Goal: Information Seeking & Learning: Learn about a topic

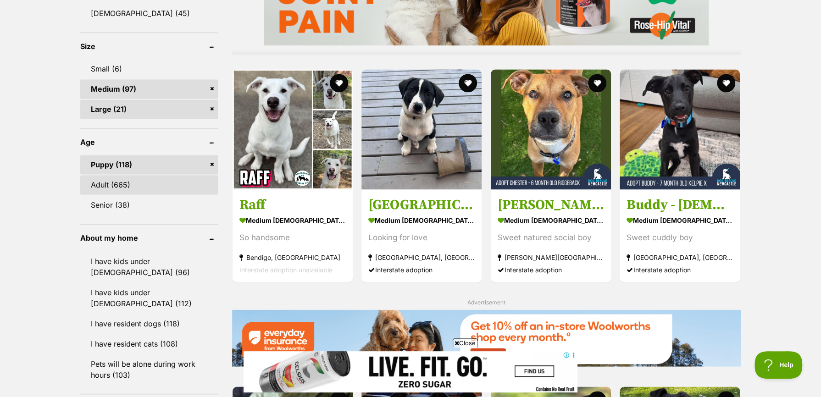
click at [108, 185] on link "Adult (665)" at bounding box center [149, 184] width 138 height 19
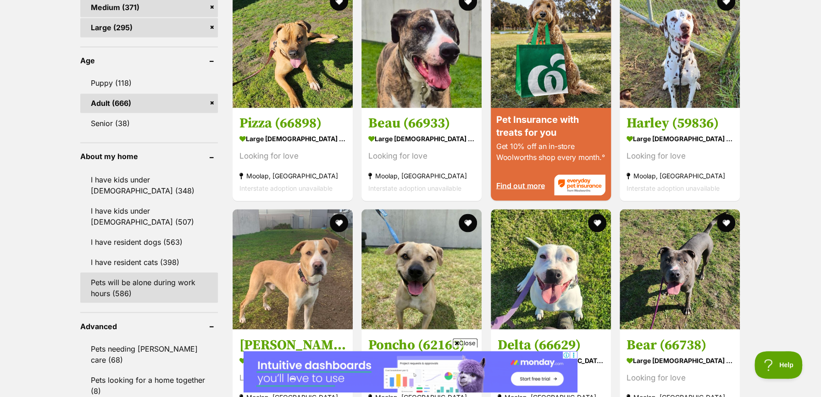
click at [134, 282] on link "Pets will be alone during work hours (586)" at bounding box center [149, 287] width 138 height 30
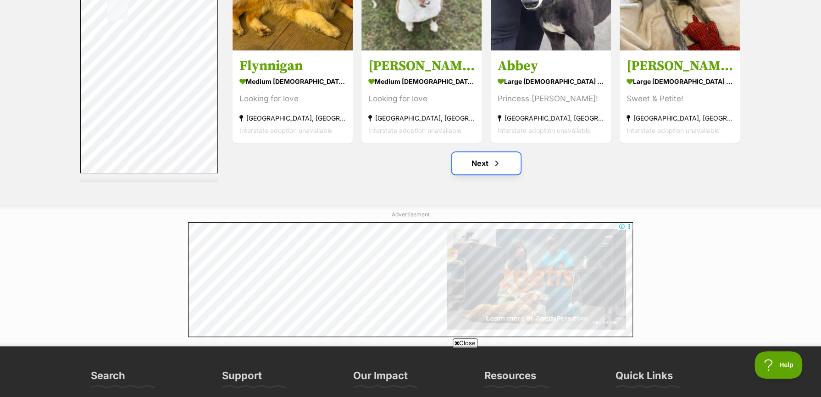
click at [463, 163] on link "Next" at bounding box center [486, 163] width 69 height 22
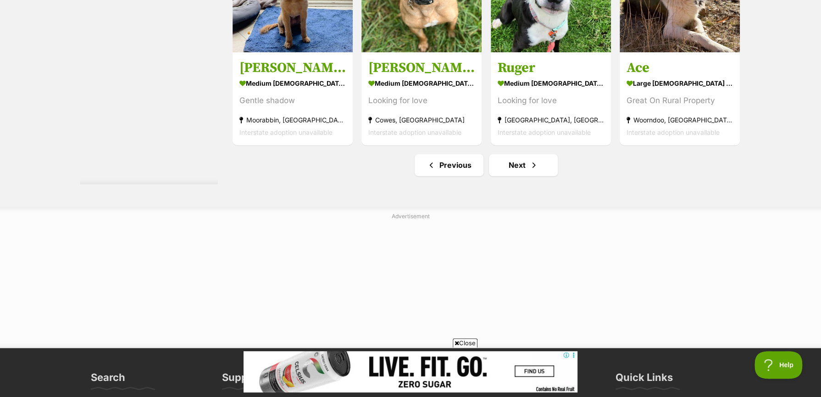
scroll to position [4860, 0]
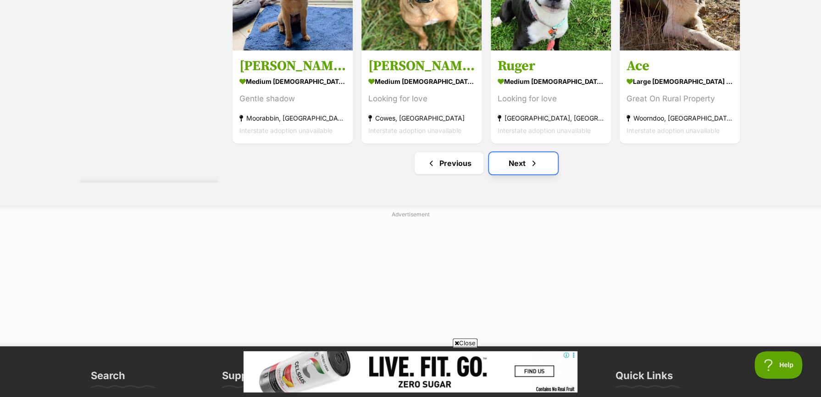
click at [505, 165] on link "Next" at bounding box center [523, 163] width 69 height 22
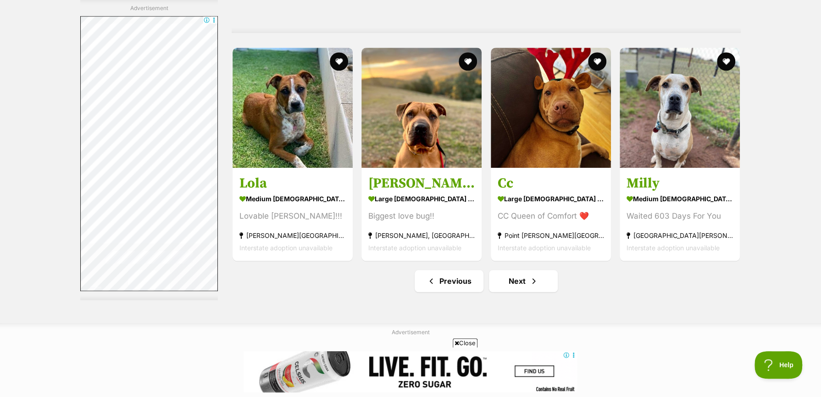
scroll to position [4814, 0]
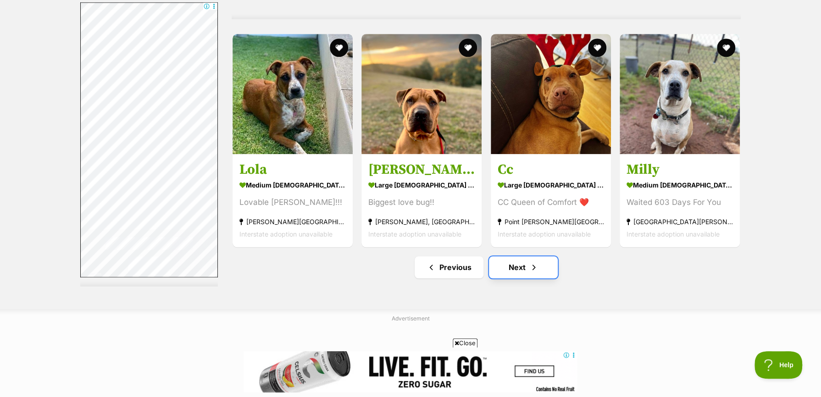
click at [502, 275] on link "Next" at bounding box center [523, 267] width 69 height 22
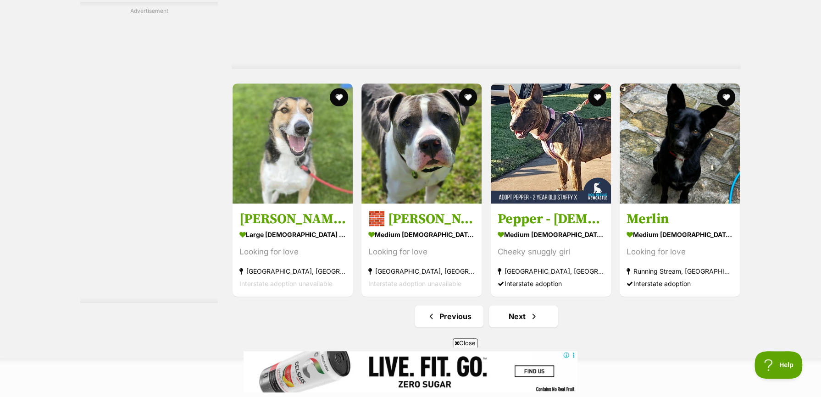
scroll to position [4723, 0]
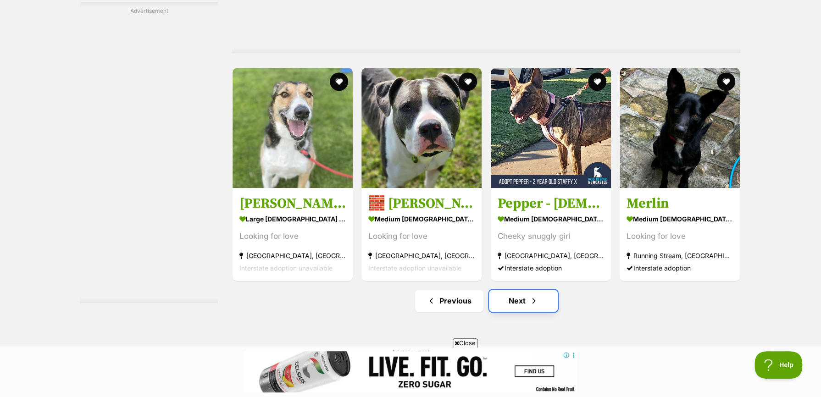
click at [521, 306] on link "Next" at bounding box center [523, 301] width 69 height 22
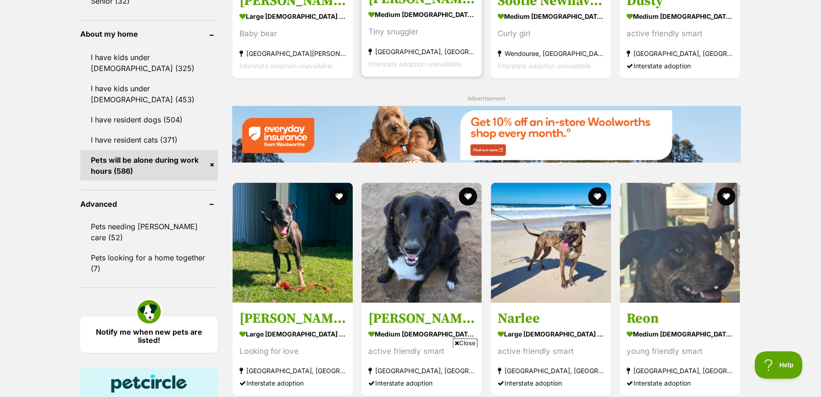
scroll to position [1100, 0]
